Goal: Find specific page/section: Find specific page/section

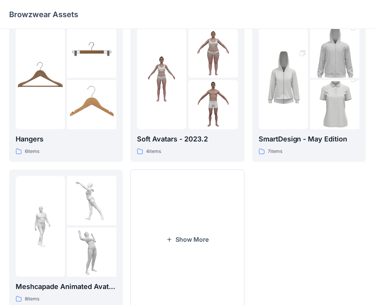
scroll to position [189, 0]
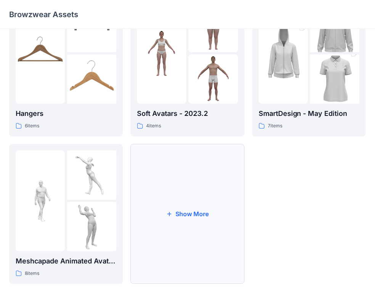
click at [174, 189] on button "Show More" at bounding box center [187, 214] width 114 height 140
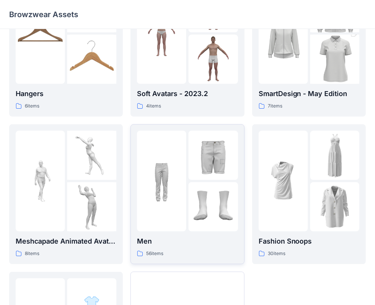
scroll to position [215, 0]
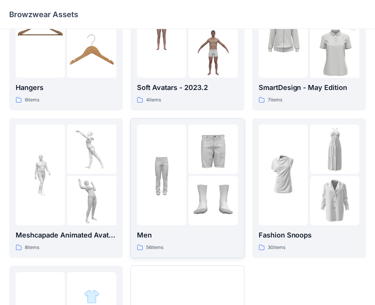
click at [199, 252] on link "Men 56 items" at bounding box center [187, 188] width 114 height 140
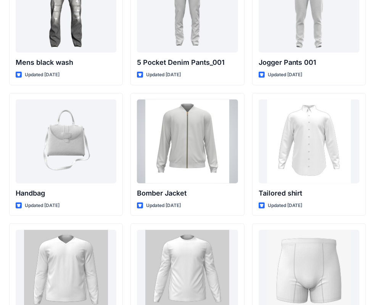
scroll to position [365, 0]
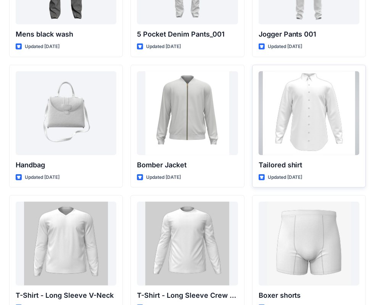
click at [297, 148] on div at bounding box center [309, 113] width 101 height 84
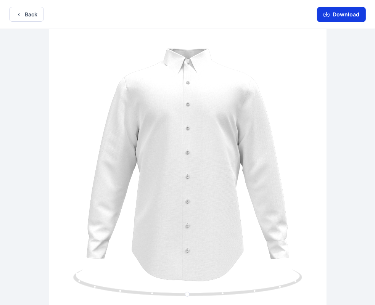
click at [334, 14] on button "Download" at bounding box center [341, 14] width 49 height 15
click at [247, 96] on div at bounding box center [187, 168] width 375 height 278
